Goal: Task Accomplishment & Management: Manage account settings

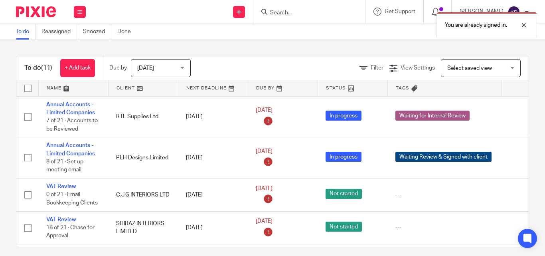
click at [313, 17] on div "You are already signed in." at bounding box center [405, 23] width 265 height 30
click at [295, 10] on div "You are already signed in." at bounding box center [405, 23] width 265 height 30
click at [290, 11] on div "You are already signed in." at bounding box center [405, 23] width 265 height 30
click at [292, 15] on div "You are already signed in." at bounding box center [405, 23] width 265 height 30
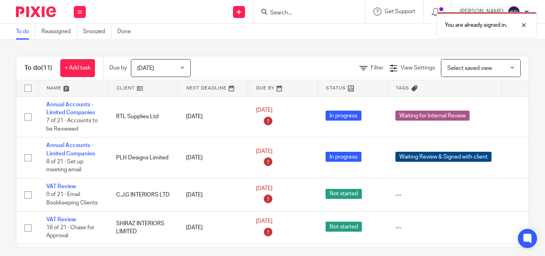
drag, startPoint x: 320, startPoint y: 1, endPoint x: 309, endPoint y: 13, distance: 16.4
click at [310, 12] on body "Work Email Clients Team Reports Work Email Clients Team Reports Settings Send n…" at bounding box center [272, 128] width 545 height 256
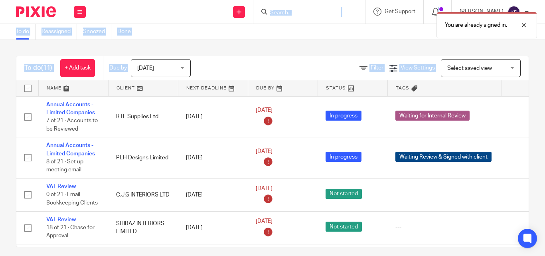
click at [309, 13] on div "You are already signed in." at bounding box center [405, 23] width 265 height 30
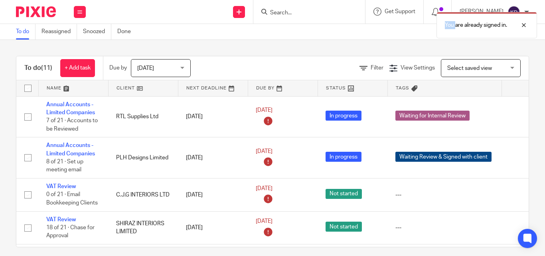
click at [309, 14] on div "You are already signed in." at bounding box center [405, 23] width 265 height 30
click at [278, 12] on div "You are already signed in." at bounding box center [405, 23] width 265 height 30
click at [267, 10] on icon at bounding box center [264, 12] width 6 height 6
click at [296, 12] on input "Search" at bounding box center [305, 13] width 72 height 7
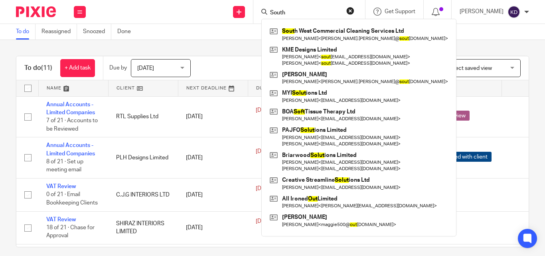
type input "South"
click button "submit" at bounding box center [0, 0] width 0 height 0
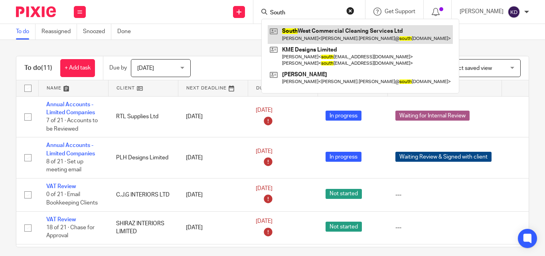
click at [332, 30] on link at bounding box center [360, 34] width 185 height 18
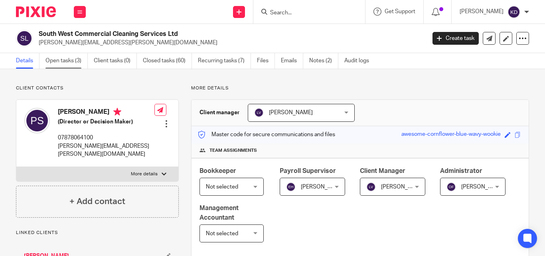
click at [69, 57] on link "Open tasks (3)" at bounding box center [66, 61] width 42 height 16
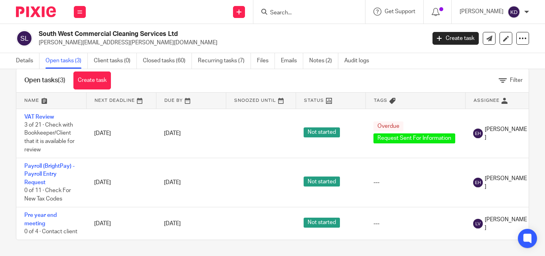
scroll to position [0, 88]
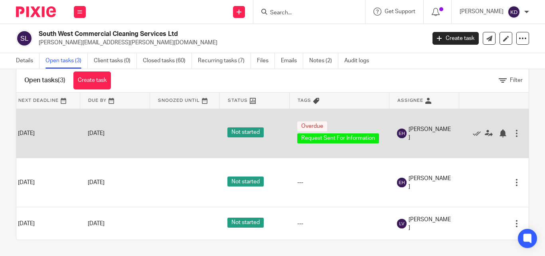
click at [504, 134] on div "Edit task Delete" at bounding box center [494, 133] width 54 height 20
click at [513, 130] on div at bounding box center [517, 133] width 8 height 8
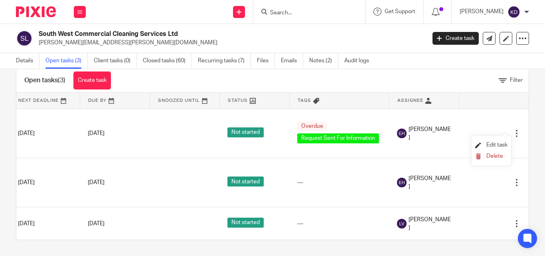
click at [497, 144] on span "Edit task" at bounding box center [497, 145] width 21 height 6
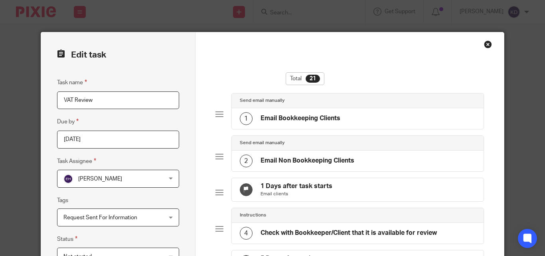
scroll to position [80, 0]
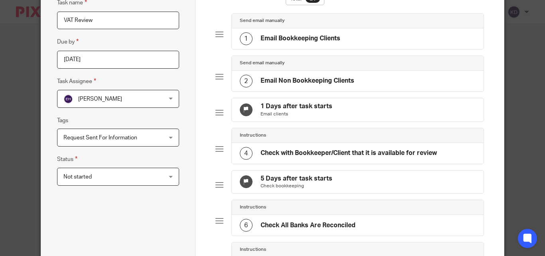
click at [119, 105] on span "[PERSON_NAME]" at bounding box center [109, 98] width 92 height 17
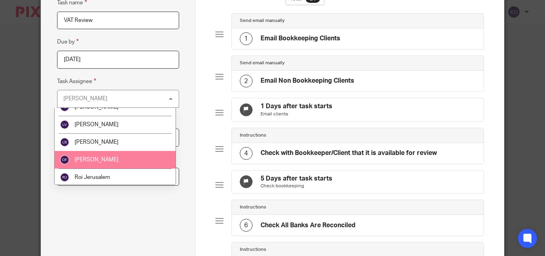
scroll to position [40, 0]
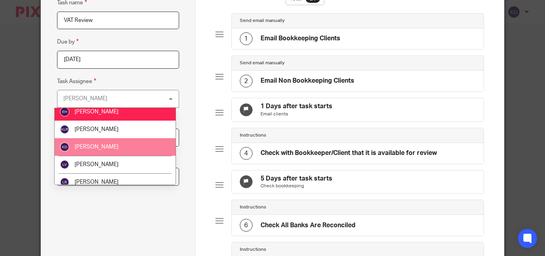
click at [101, 146] on span "[PERSON_NAME]" at bounding box center [97, 147] width 44 height 6
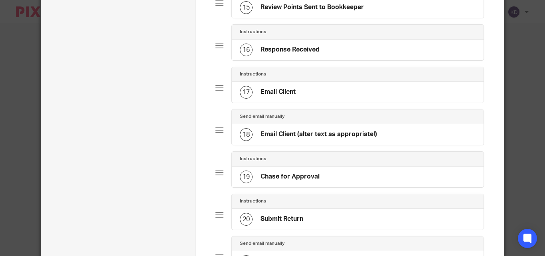
scroll to position [835, 0]
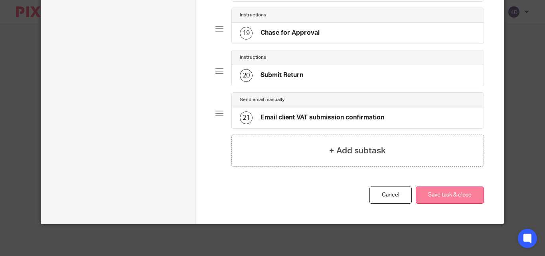
click at [459, 196] on button "Save task & close" at bounding box center [450, 194] width 68 height 17
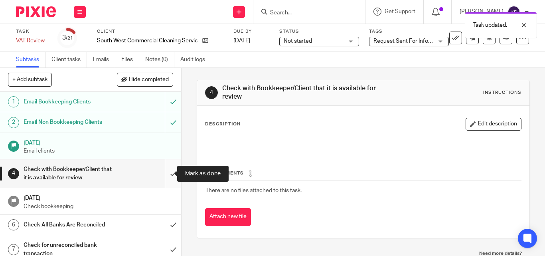
click at [164, 172] on input "submit" at bounding box center [90, 173] width 181 height 28
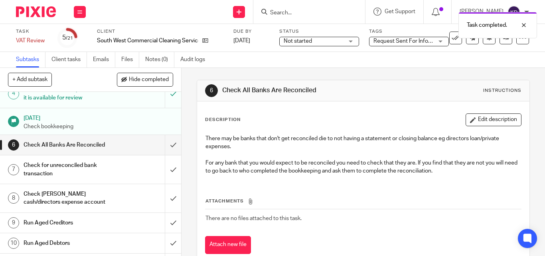
scroll to position [120, 0]
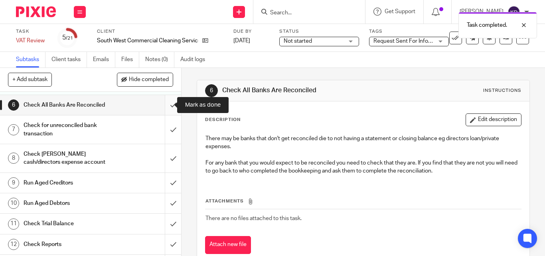
click at [166, 109] on input "submit" at bounding box center [90, 105] width 181 height 20
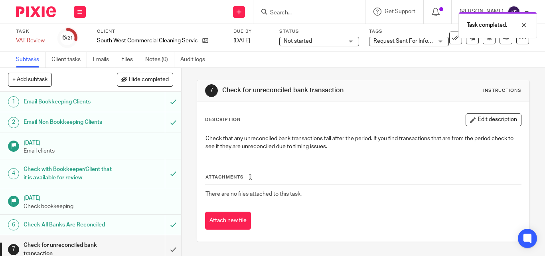
scroll to position [80, 0]
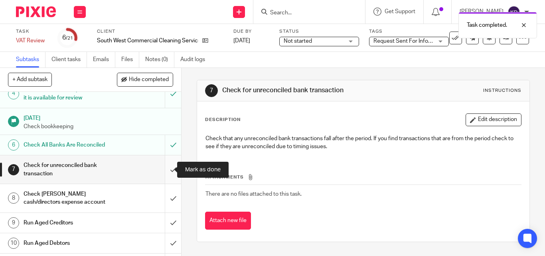
click at [167, 166] on input "submit" at bounding box center [90, 169] width 181 height 28
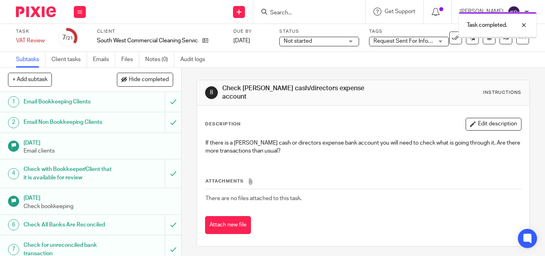
scroll to position [160, 0]
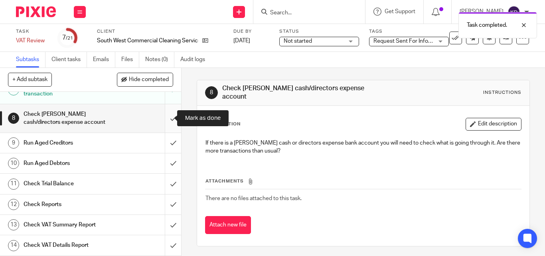
click at [161, 121] on input "submit" at bounding box center [90, 118] width 181 height 28
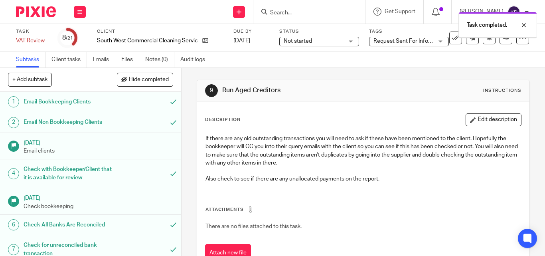
scroll to position [80, 0]
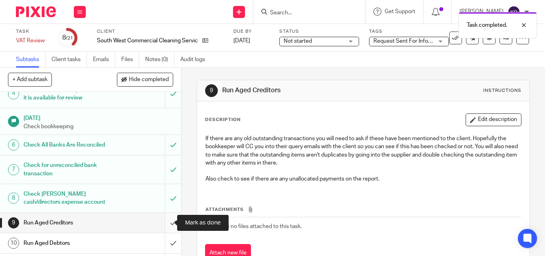
click at [168, 222] on input "submit" at bounding box center [90, 223] width 181 height 20
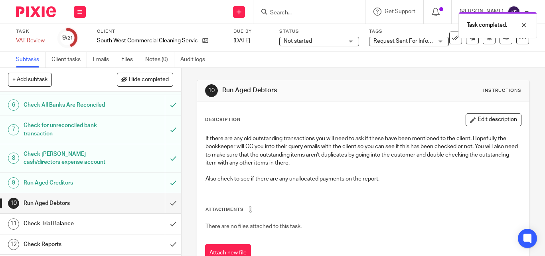
scroll to position [200, 0]
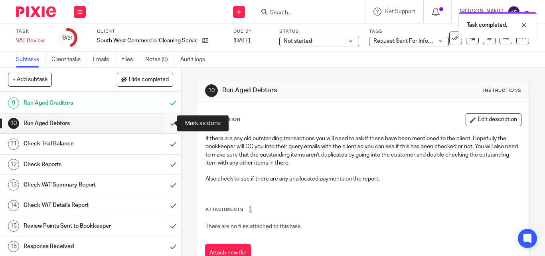
click at [163, 123] on input "submit" at bounding box center [90, 123] width 181 height 20
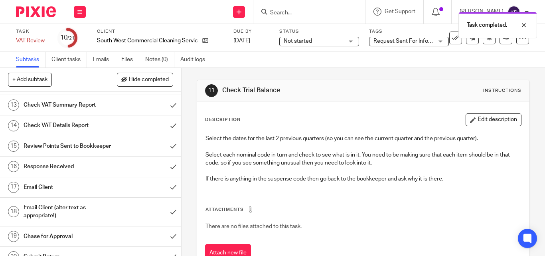
scroll to position [239, 0]
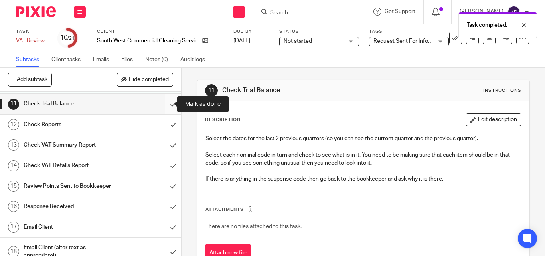
click at [166, 106] on input "submit" at bounding box center [90, 104] width 181 height 20
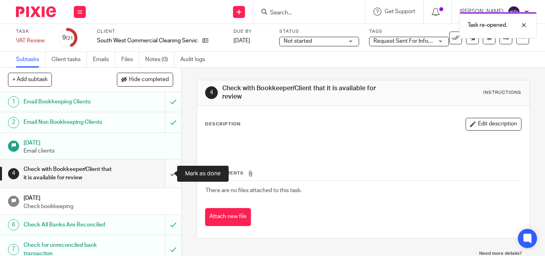
click at [166, 176] on input "submit" at bounding box center [90, 173] width 181 height 28
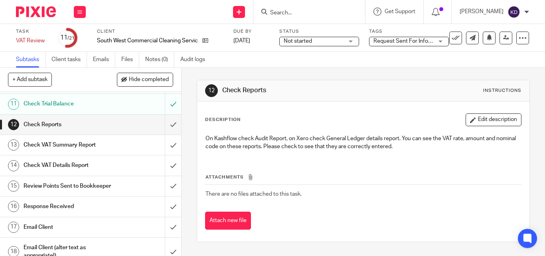
scroll to position [279, 0]
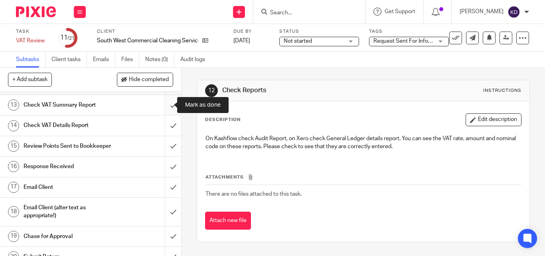
click at [165, 107] on input "submit" at bounding box center [90, 105] width 181 height 20
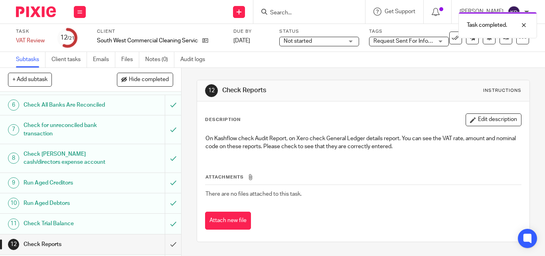
scroll to position [239, 0]
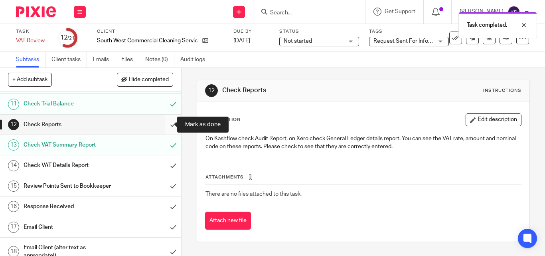
click at [166, 124] on input "submit" at bounding box center [90, 125] width 181 height 20
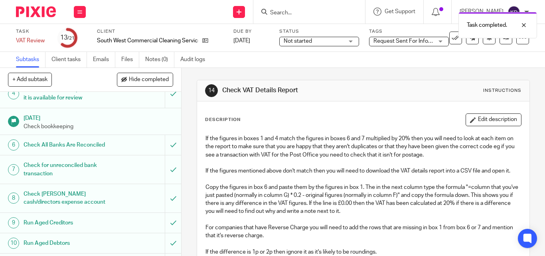
scroll to position [200, 0]
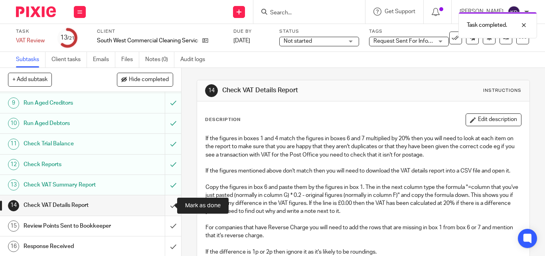
click at [166, 205] on input "submit" at bounding box center [90, 205] width 181 height 20
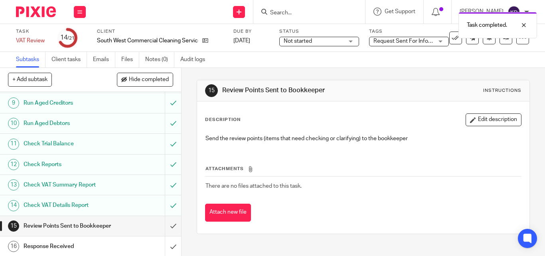
scroll to position [279, 0]
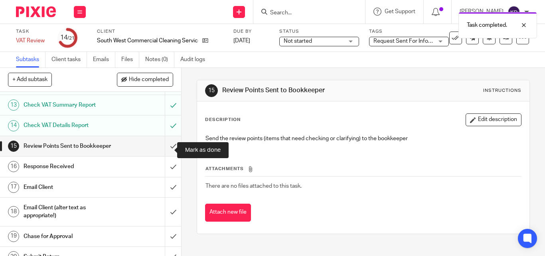
drag, startPoint x: 167, startPoint y: 150, endPoint x: 155, endPoint y: 155, distance: 13.1
click at [167, 150] on input "submit" at bounding box center [90, 146] width 181 height 20
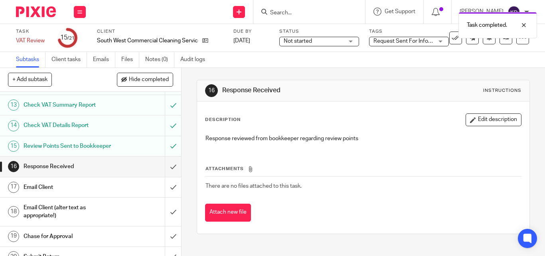
scroll to position [327, 0]
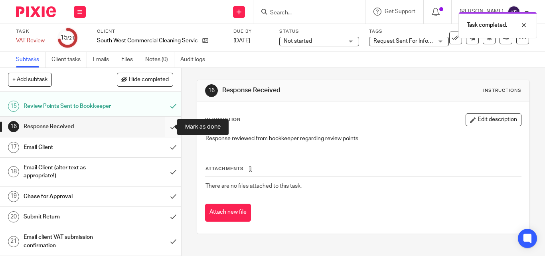
click at [166, 130] on input "submit" at bounding box center [90, 127] width 181 height 20
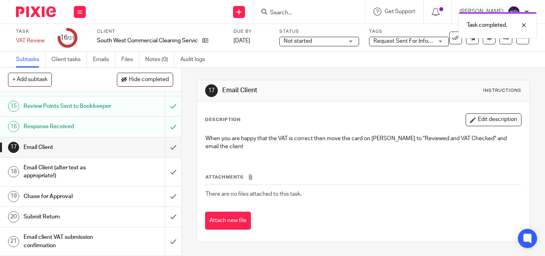
scroll to position [327, 0]
click at [166, 147] on input "submit" at bounding box center [90, 147] width 181 height 20
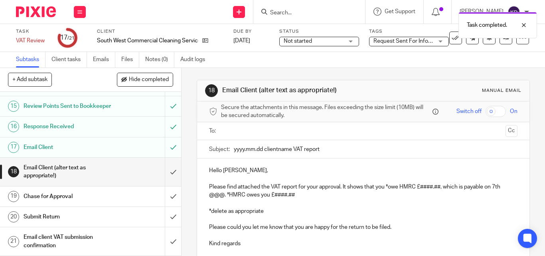
scroll to position [327, 0]
click at [162, 172] on input "submit" at bounding box center [90, 172] width 181 height 28
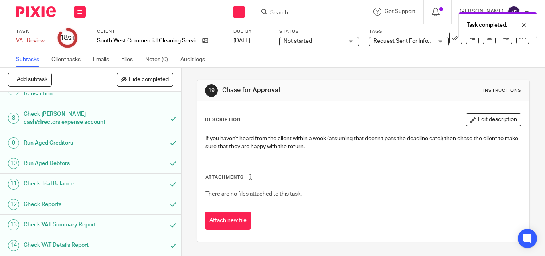
scroll to position [327, 0]
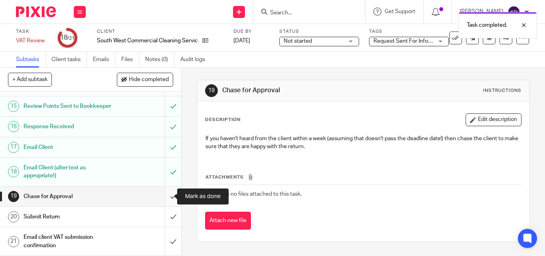
click at [164, 196] on input "submit" at bounding box center [90, 196] width 181 height 20
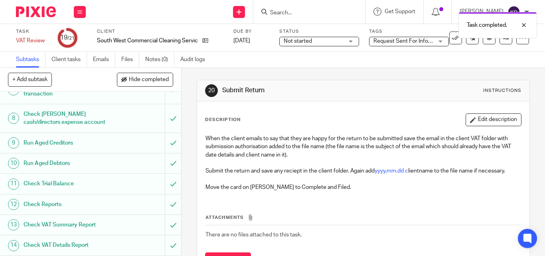
scroll to position [319, 0]
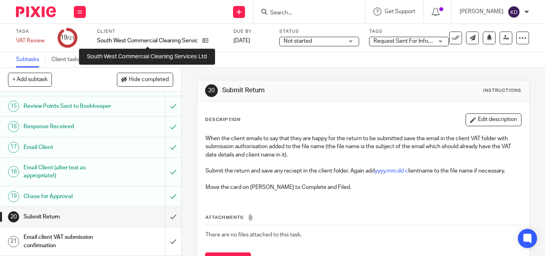
click at [113, 37] on p "South West Commercial Cleaning Services Ltd" at bounding box center [147, 41] width 101 height 8
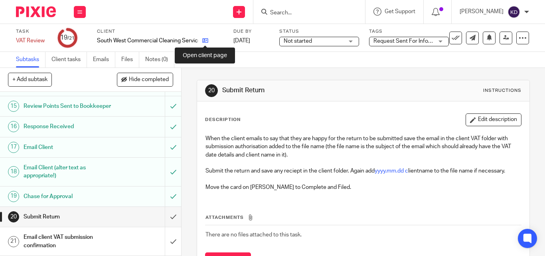
click at [204, 40] on icon at bounding box center [205, 41] width 6 height 6
